Goal: Information Seeking & Learning: Learn about a topic

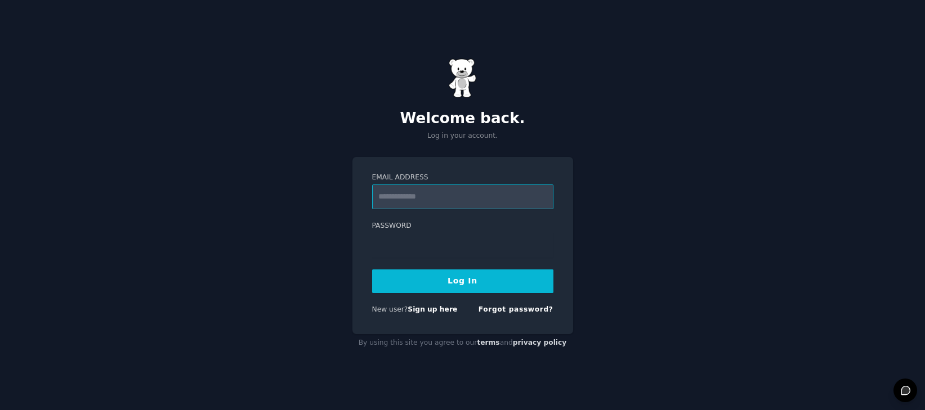
click at [494, 199] on input "Email Address" at bounding box center [462, 197] width 181 height 25
type input "**********"
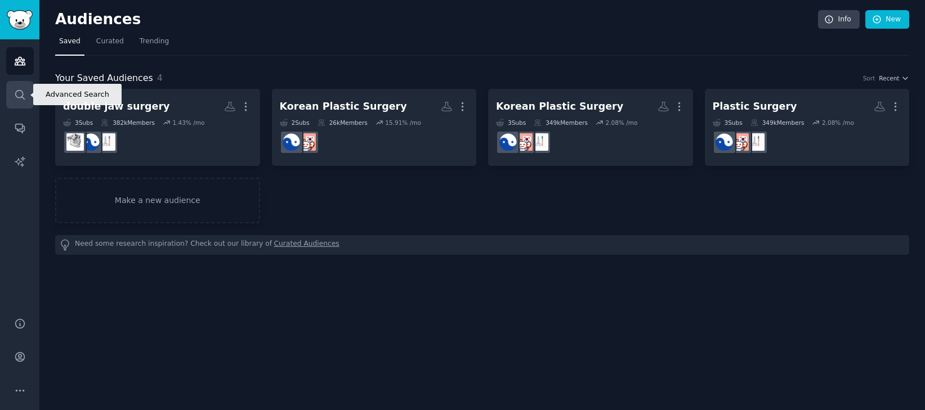
click at [24, 91] on icon "Sidebar" at bounding box center [20, 95] width 12 height 12
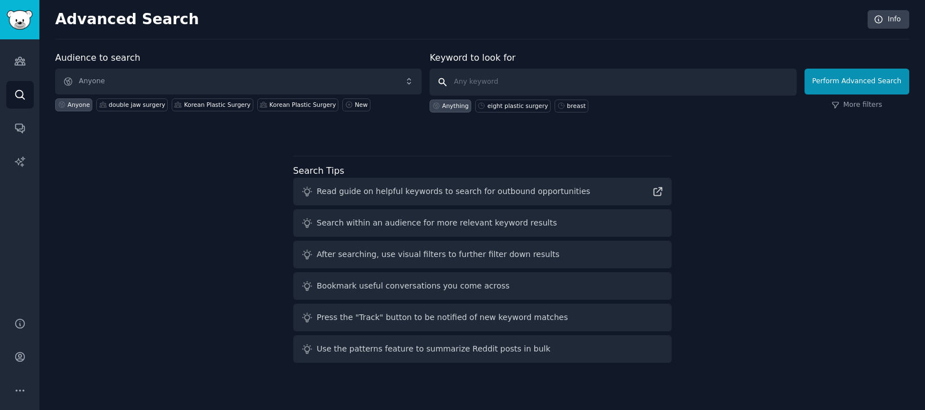
click at [502, 80] on input "text" at bounding box center [612, 82] width 366 height 27
click at [463, 80] on input "Shin Medical"" at bounding box center [612, 82] width 366 height 27
type input ""Shin Medical""
click button "Perform Advanced Search" at bounding box center [856, 82] width 105 height 26
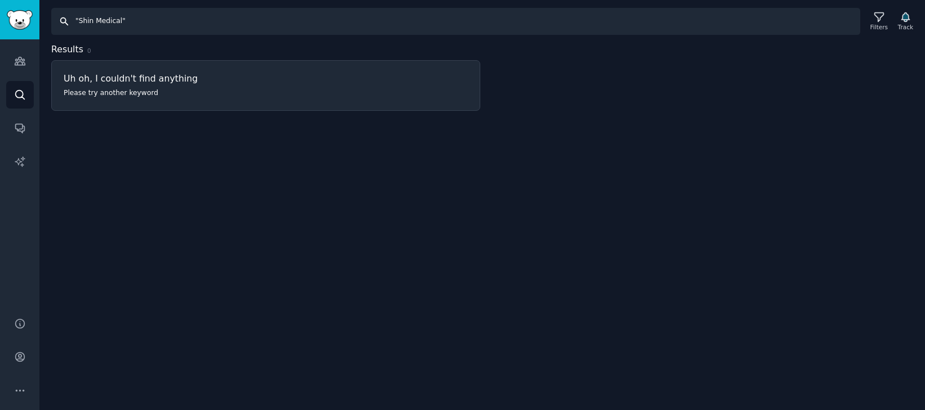
drag, startPoint x: 116, startPoint y: 23, endPoint x: 150, endPoint y: 21, distance: 33.2
click at [117, 23] on input ""Shin Medical"" at bounding box center [455, 21] width 809 height 27
click at [380, 21] on input ""Shin Medical"" at bounding box center [455, 21] width 809 height 27
click at [117, 17] on input ""Shin Medical"" at bounding box center [455, 21] width 809 height 27
click at [153, 16] on input ""Shin Medical"" at bounding box center [455, 21] width 809 height 27
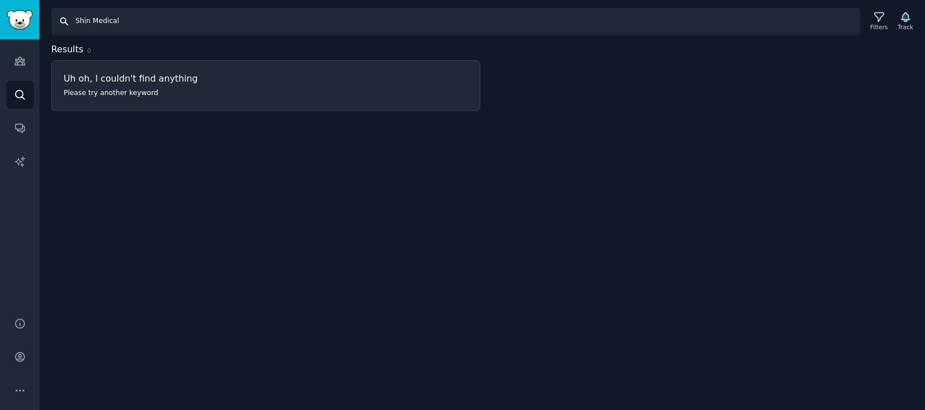
type input "Shin Medical"
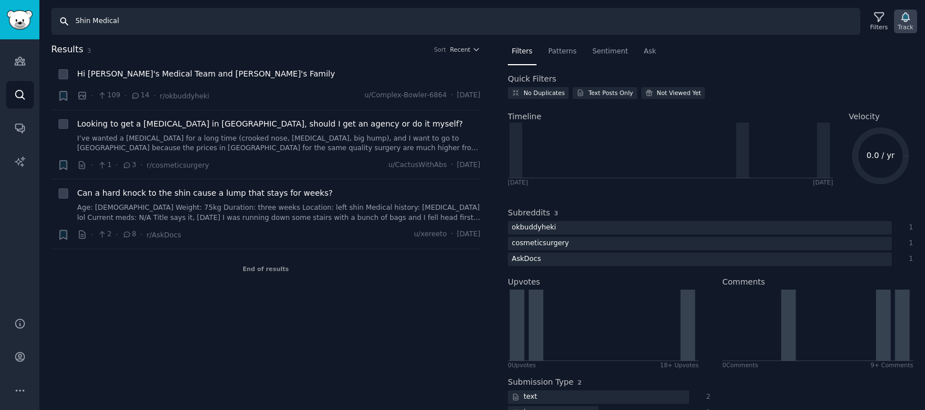
click at [899, 14] on icon "button" at bounding box center [905, 17] width 12 height 12
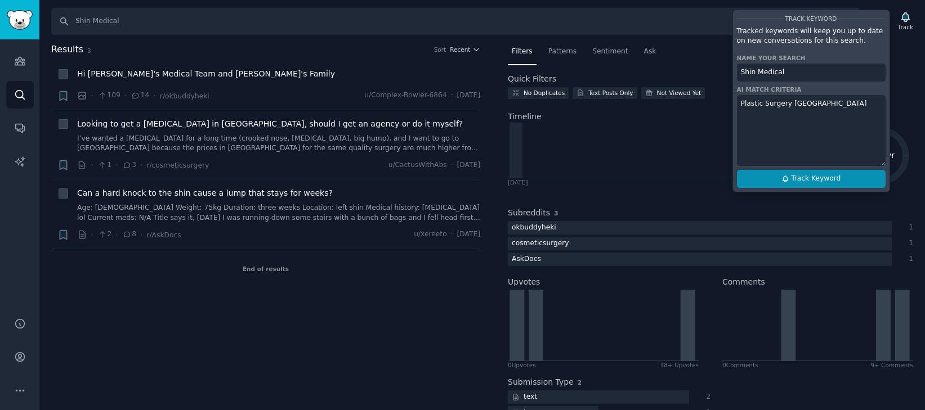
type textarea "Plastic Surgery Korea"
click at [838, 183] on span "Track Keyword" at bounding box center [816, 179] width 50 height 10
type input "Shin Medical"
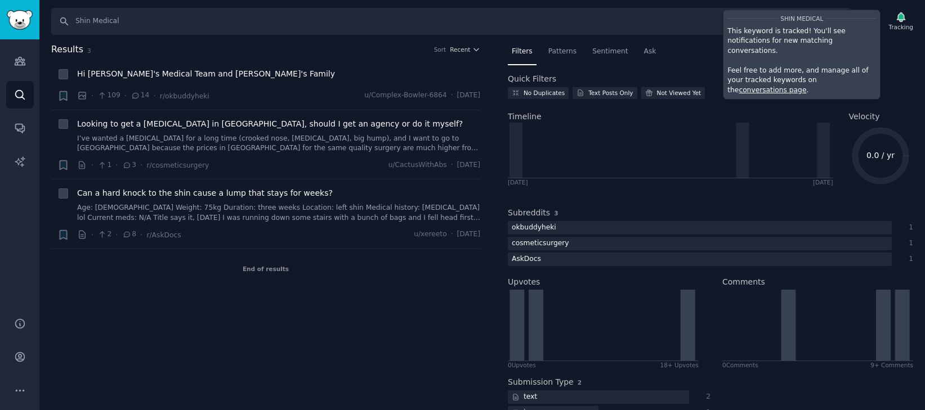
click at [392, 343] on div "Results 3 Sort Recent + Hi Shin's Medical Team and Akakin's Family · 109 · 14 ·…" at bounding box center [273, 227] width 445 height 368
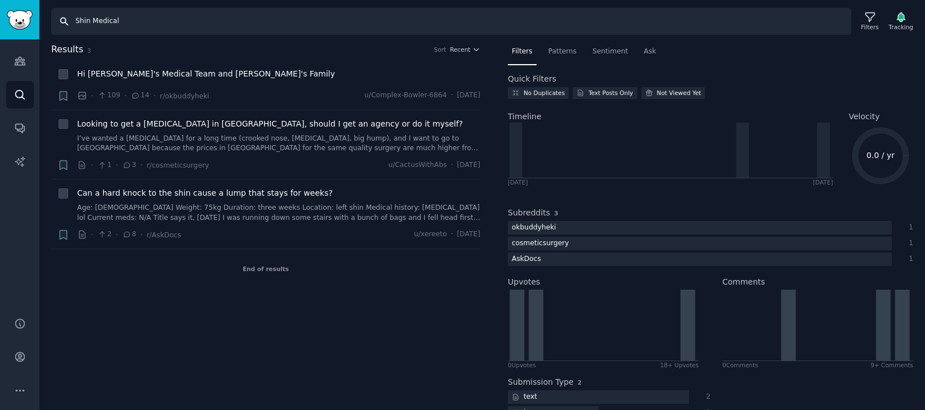
click at [344, 22] on input "Shin Medical" at bounding box center [451, 21] width 800 height 27
type input "L"
type input "My Seoul Secret"
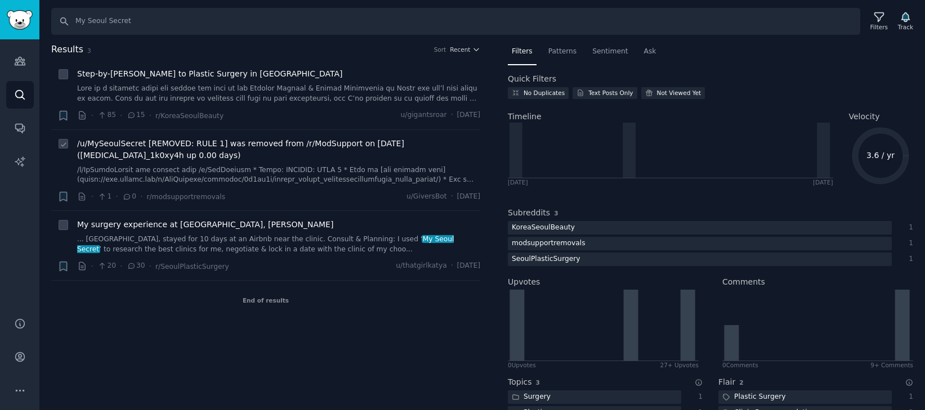
click at [222, 149] on span "/u/MySeoulSecret [REMOVED: RULE 1] was removed from /r/ModSupport on 2025-04-16…" at bounding box center [278, 150] width 403 height 24
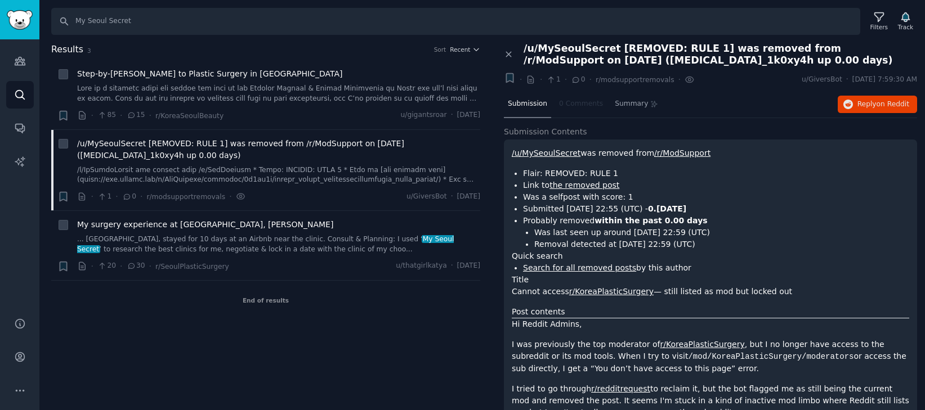
click at [552, 155] on link "/u/MySeoulSecret" at bounding box center [546, 153] width 69 height 9
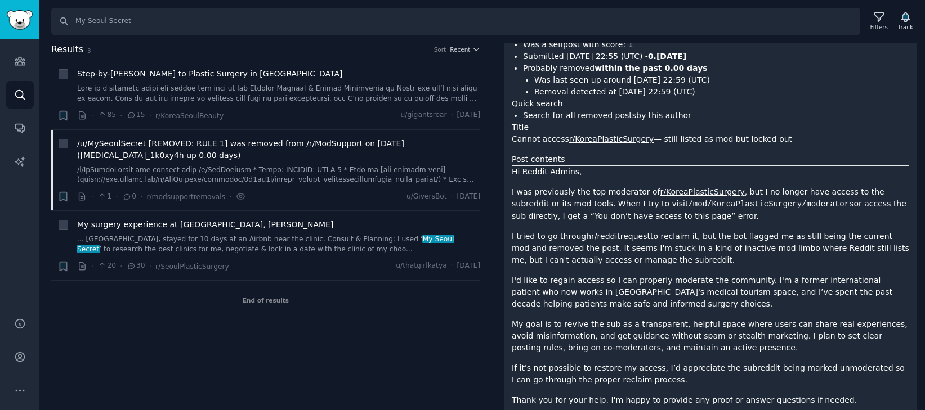
scroll to position [186, 0]
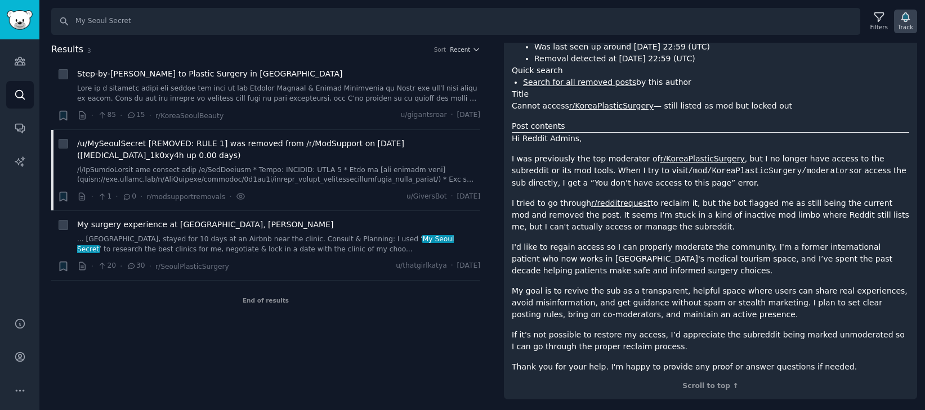
click at [898, 24] on div "Track" at bounding box center [905, 27] width 15 height 8
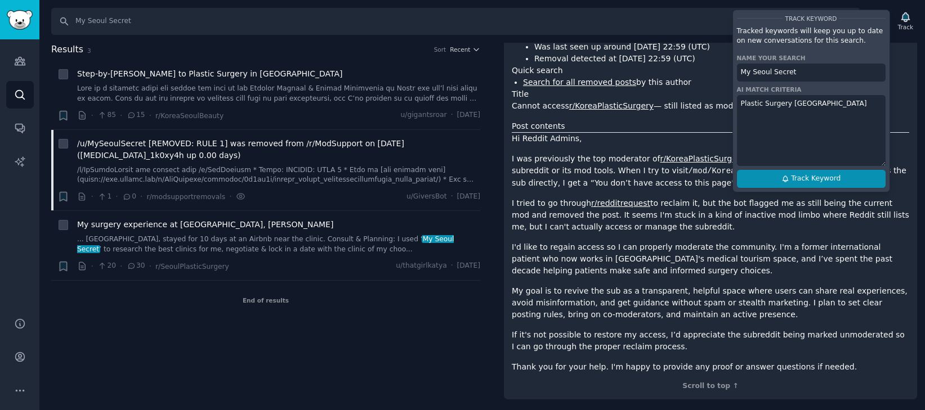
click at [811, 181] on span "Track Keyword" at bounding box center [816, 179] width 50 height 10
type input "My Seoul Secret"
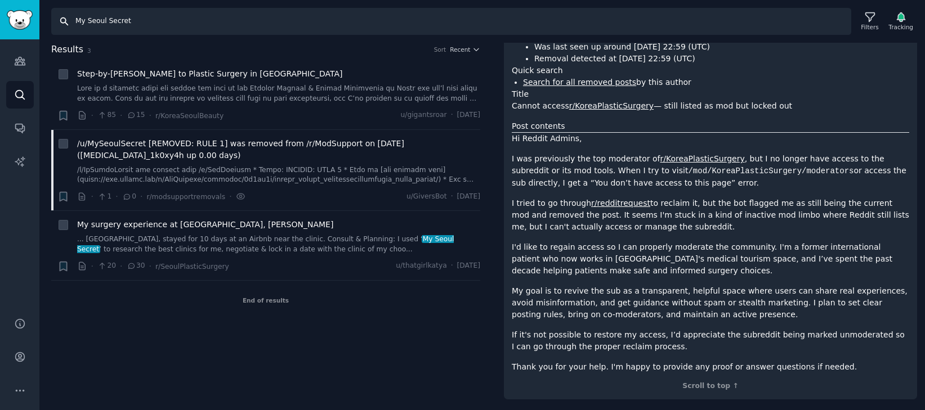
click at [163, 17] on input "My Seoul Secret" at bounding box center [451, 21] width 800 height 27
type input "Note Plastic Surgery"
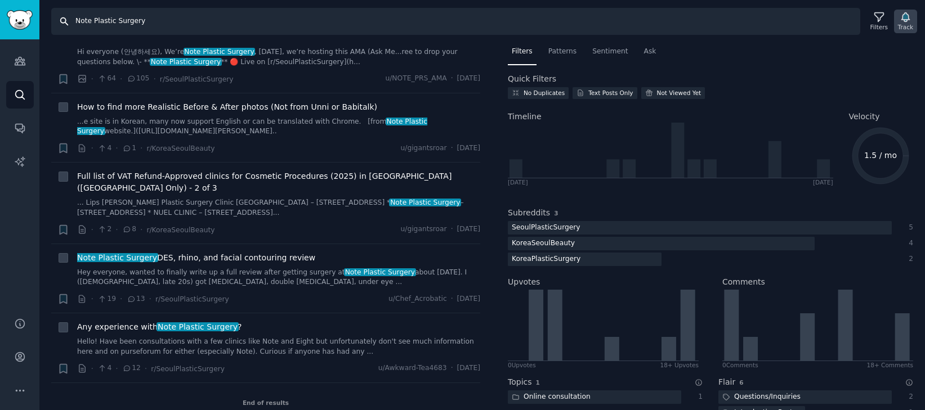
click at [913, 16] on div "Track" at bounding box center [905, 22] width 23 height 24
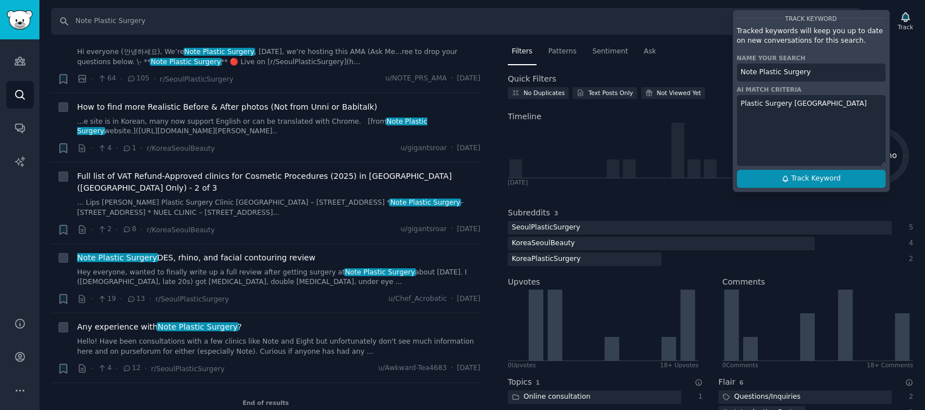
click at [827, 175] on span "Track Keyword" at bounding box center [816, 179] width 50 height 10
type input "Note Plastic Surgery"
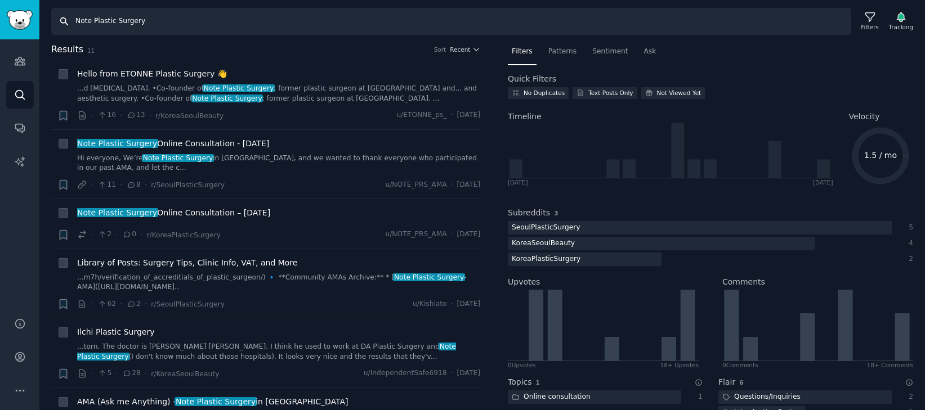
click at [185, 17] on input "Note Plastic Surgery" at bounding box center [451, 21] width 800 height 27
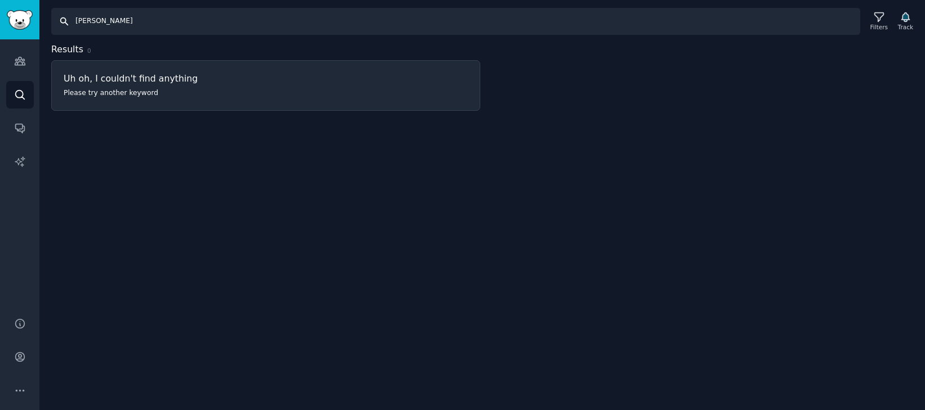
click at [106, 20] on input "Cocoline Jude" at bounding box center [455, 21] width 809 height 27
click at [111, 20] on input "Cocoline Jude" at bounding box center [455, 21] width 809 height 27
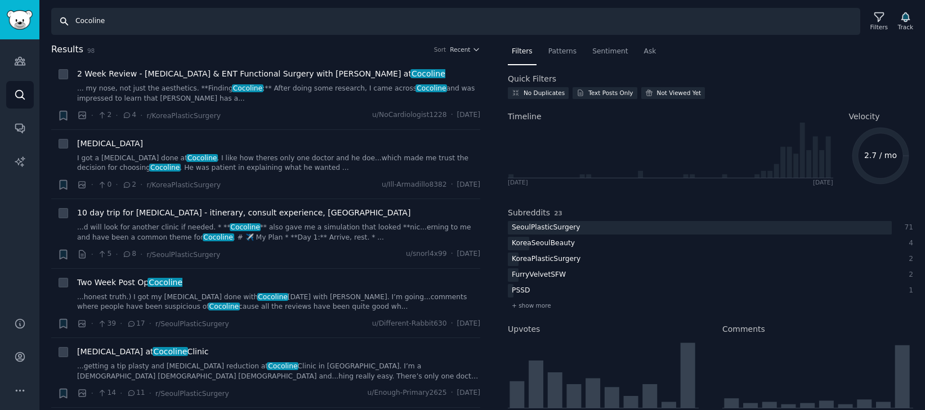
click at [180, 21] on input "Cocoline" at bounding box center [455, 21] width 809 height 27
type input "My Seoul Secret"
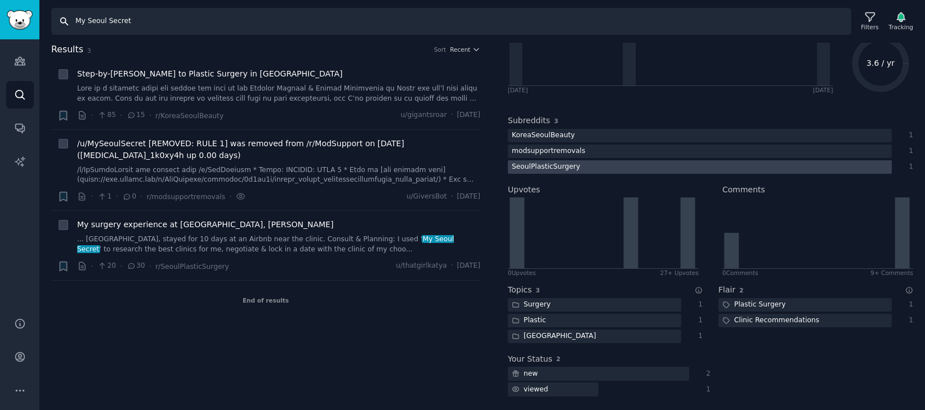
scroll to position [90, 0]
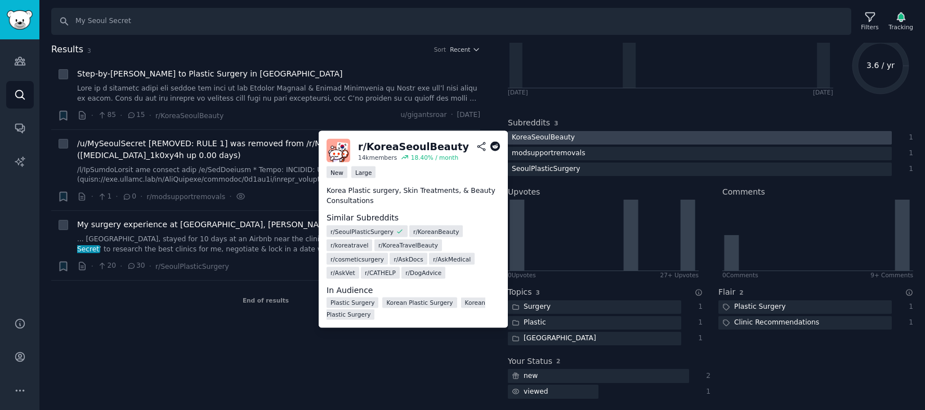
click at [632, 141] on div at bounding box center [700, 138] width 384 height 14
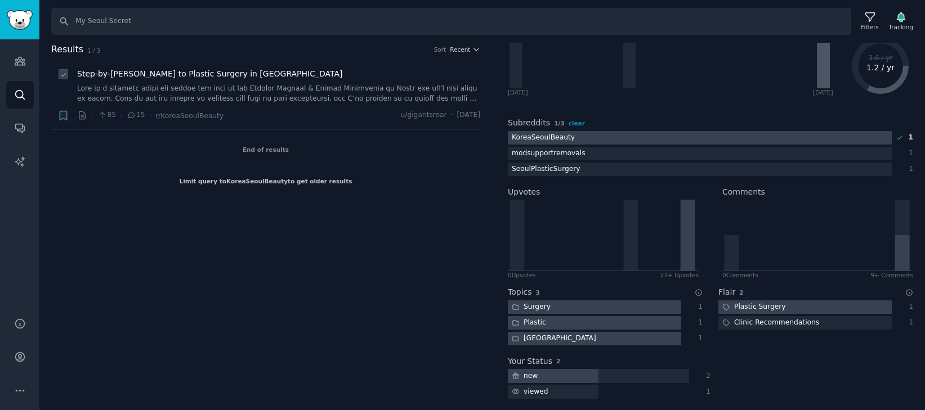
click at [363, 87] on link at bounding box center [278, 94] width 403 height 20
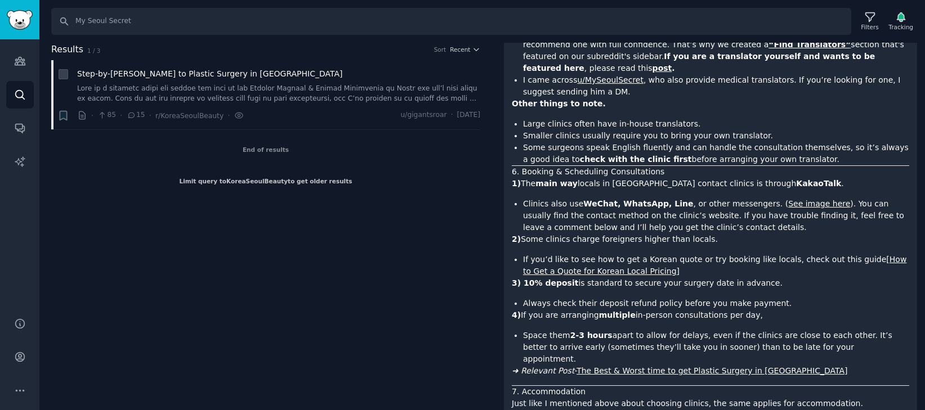
scroll to position [1096, 0]
click at [890, 254] on link "[How to Get a Quote for Korean Local Pricing]" at bounding box center [714, 264] width 383 height 21
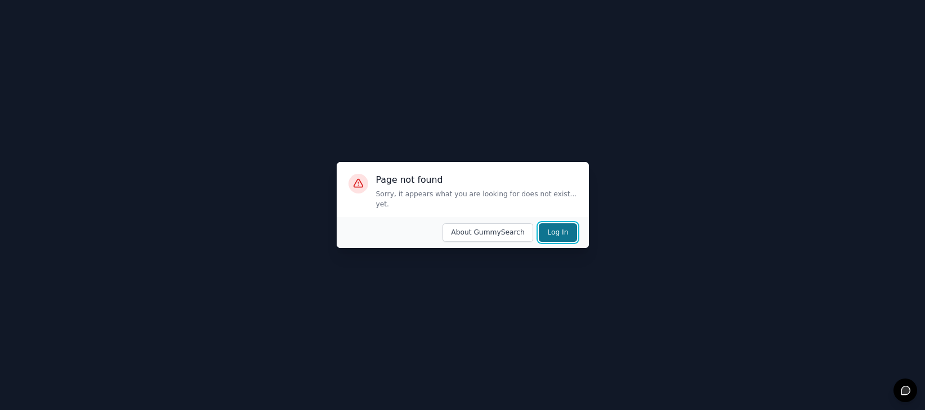
click at [568, 227] on button "Log In" at bounding box center [558, 232] width 38 height 19
